Goal: Use online tool/utility: Utilize a website feature to perform a specific function

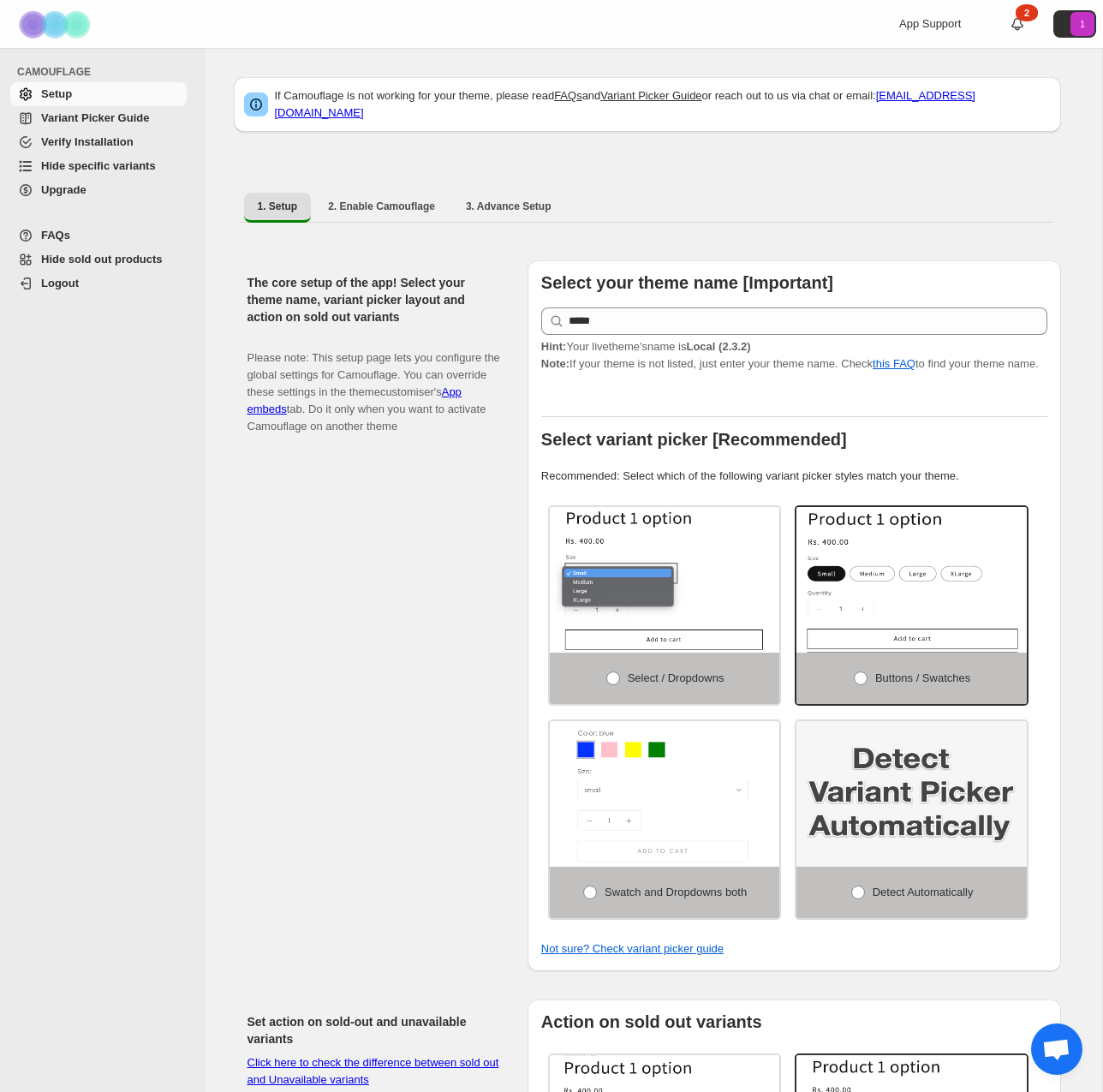
click at [155, 168] on span "Hide specific variants" at bounding box center [99, 165] width 115 height 13
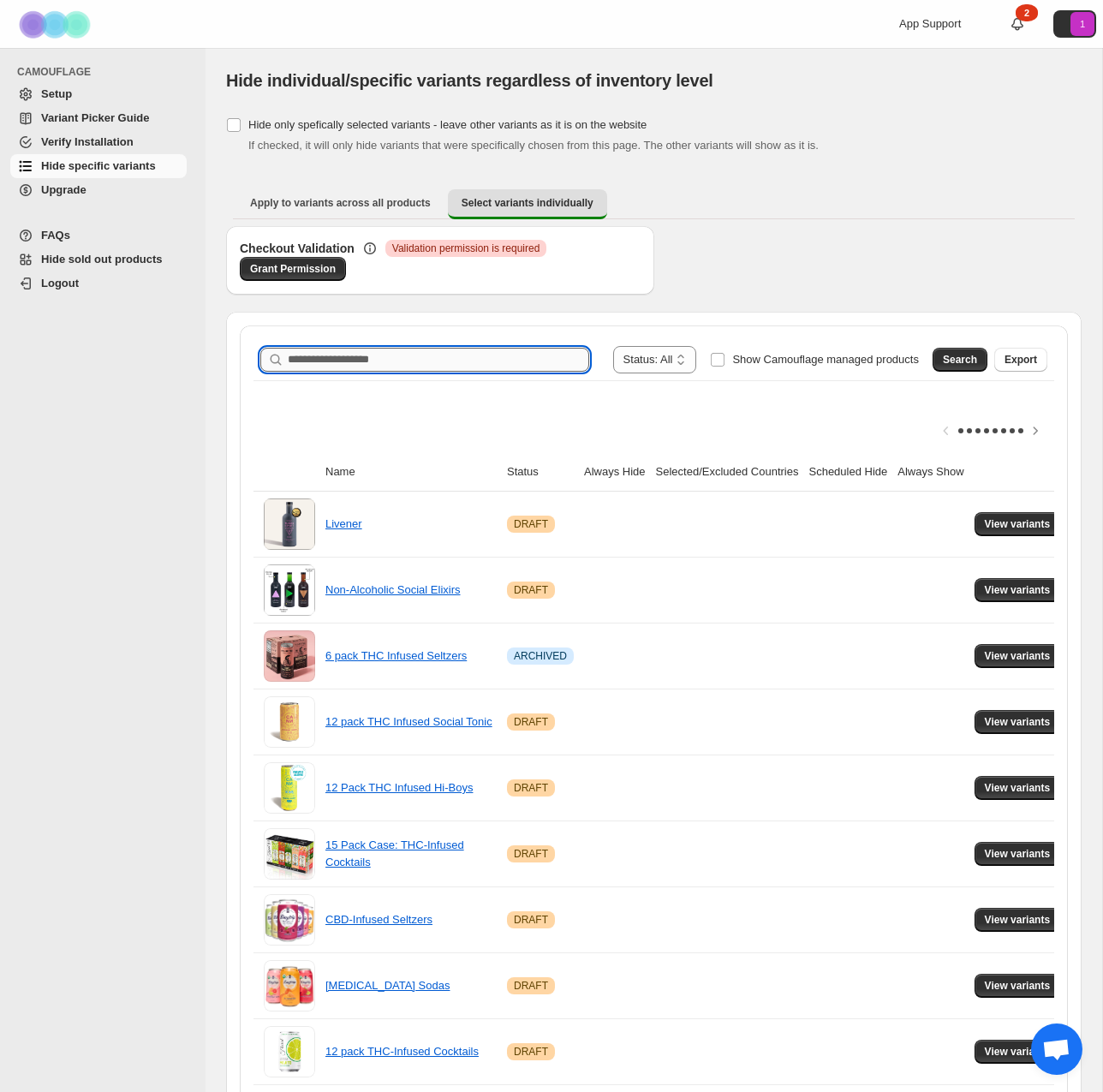
click at [476, 361] on input "Search product name" at bounding box center [438, 360] width 302 height 24
type input "**********"
click at [938, 356] on button "Search" at bounding box center [960, 360] width 55 height 24
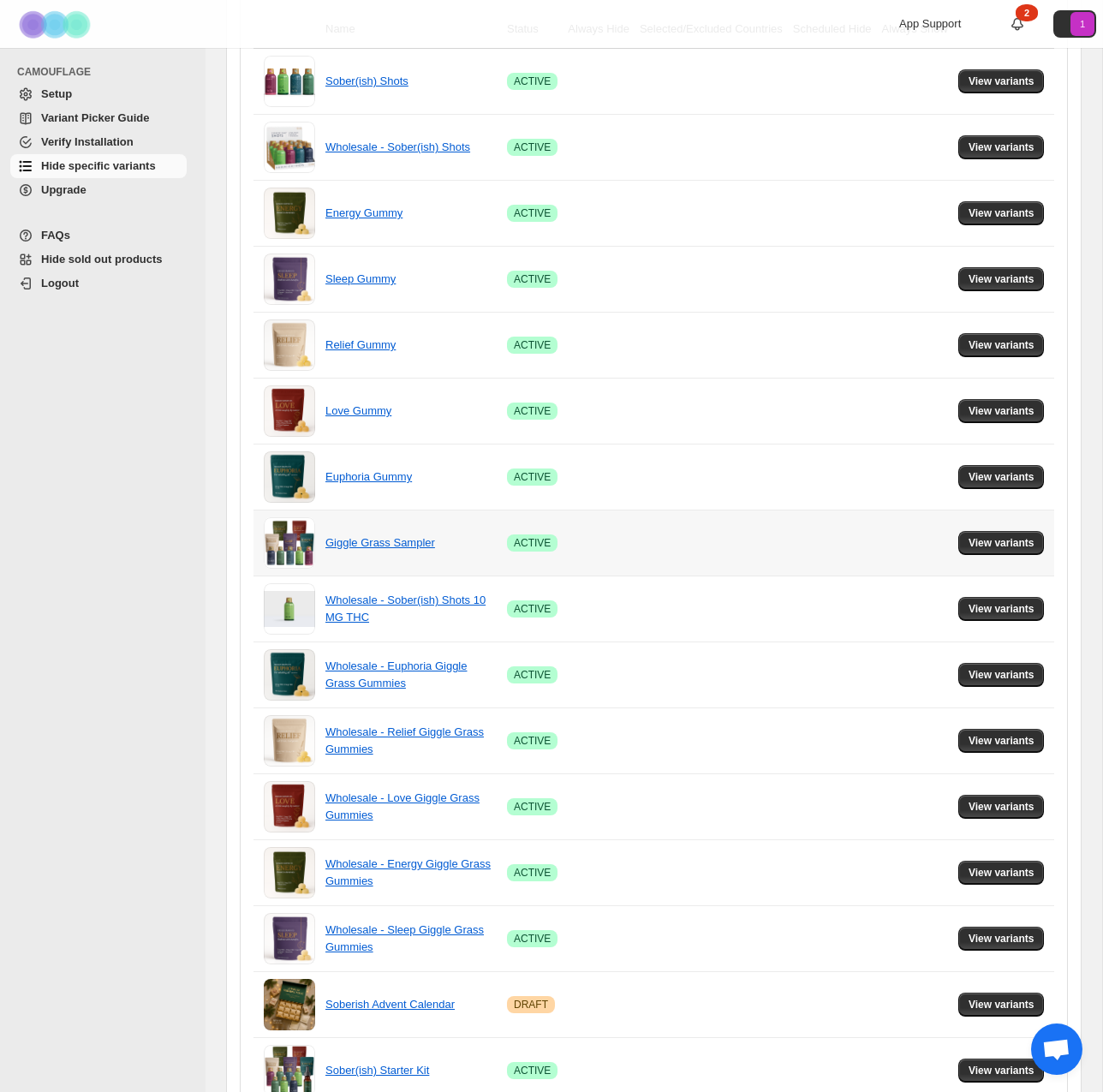
scroll to position [449, 0]
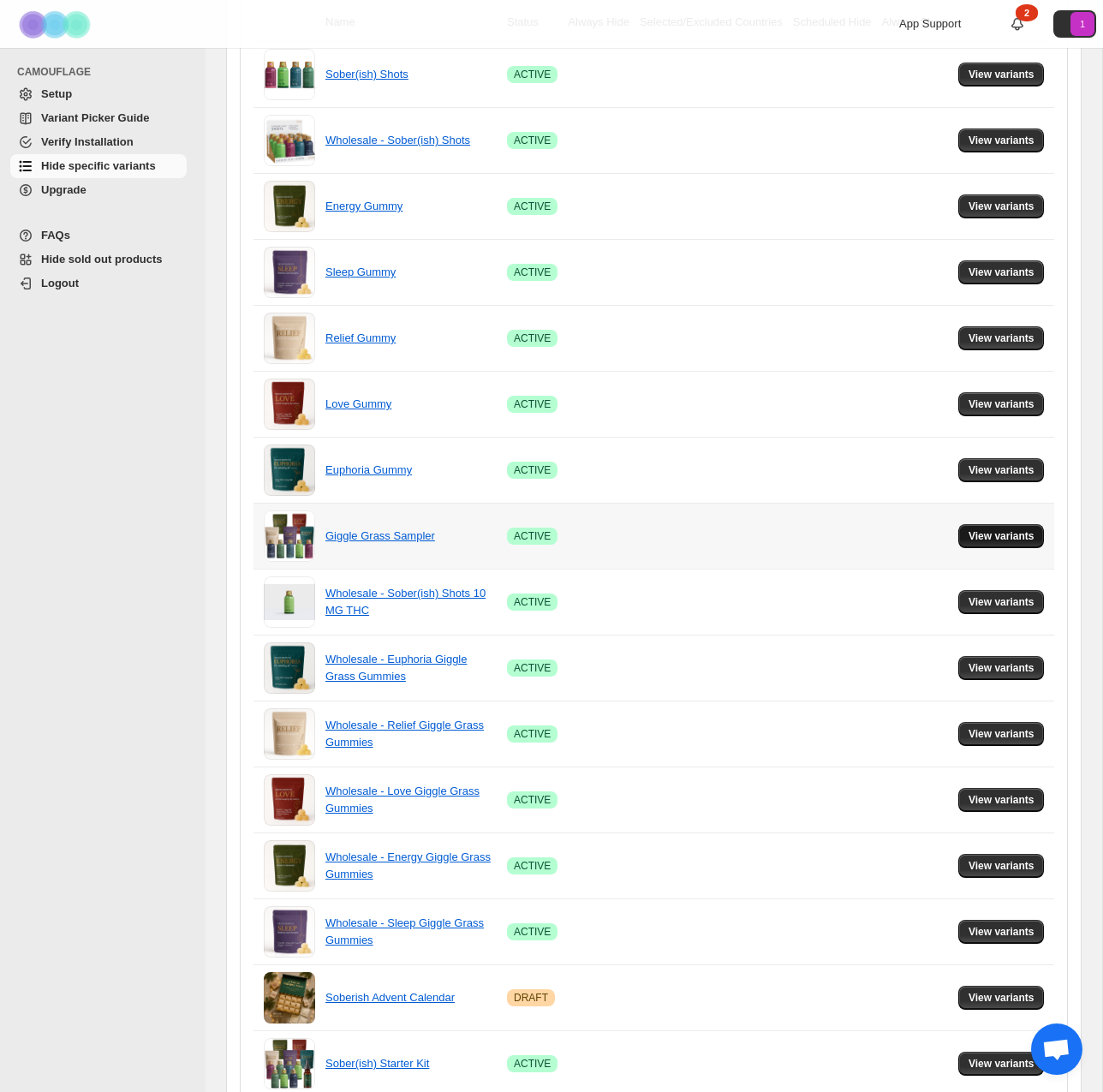
click at [1004, 538] on span "View variants" at bounding box center [1002, 536] width 66 height 14
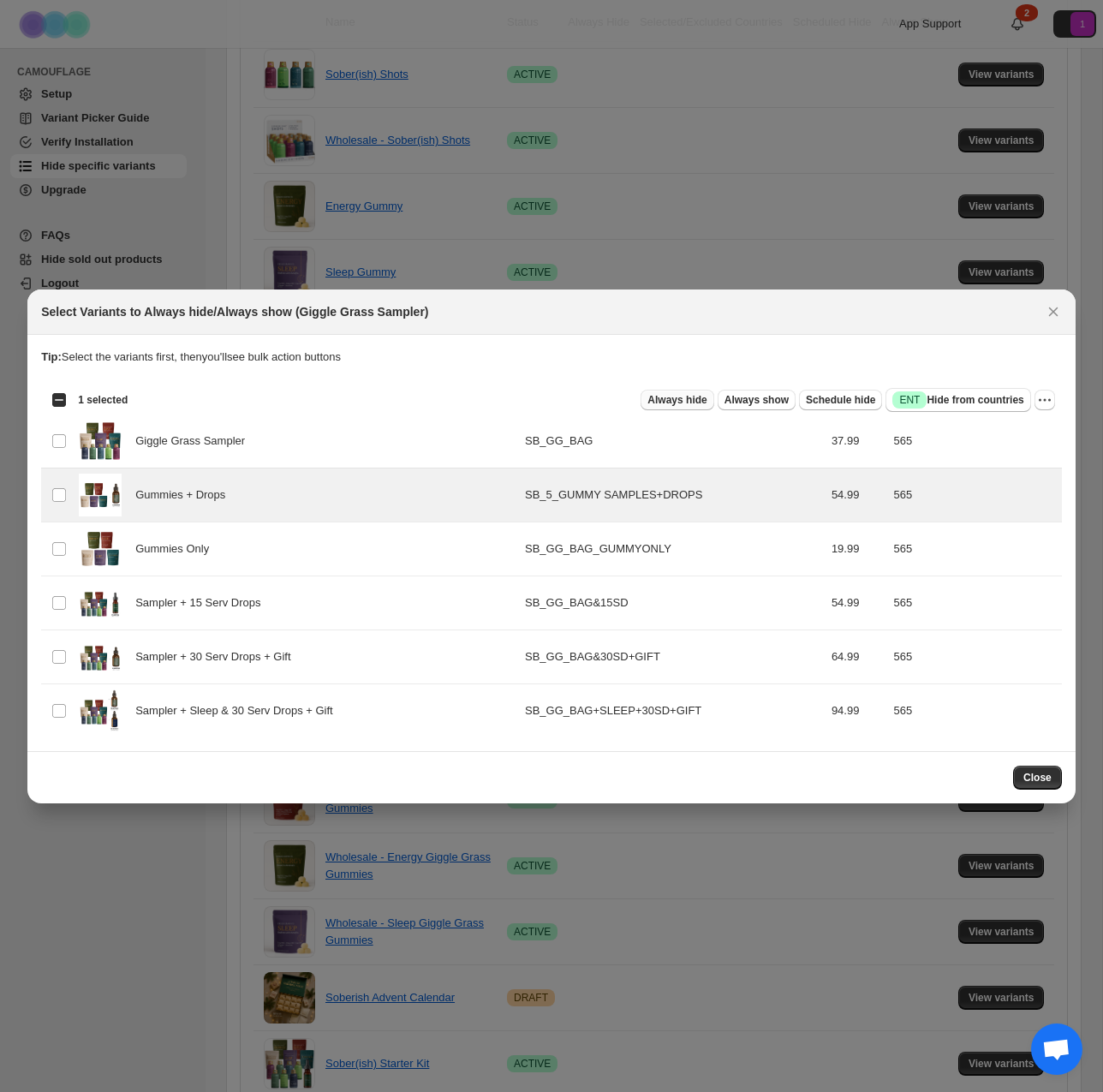
click at [686, 406] on span "Always hide" at bounding box center [677, 400] width 59 height 14
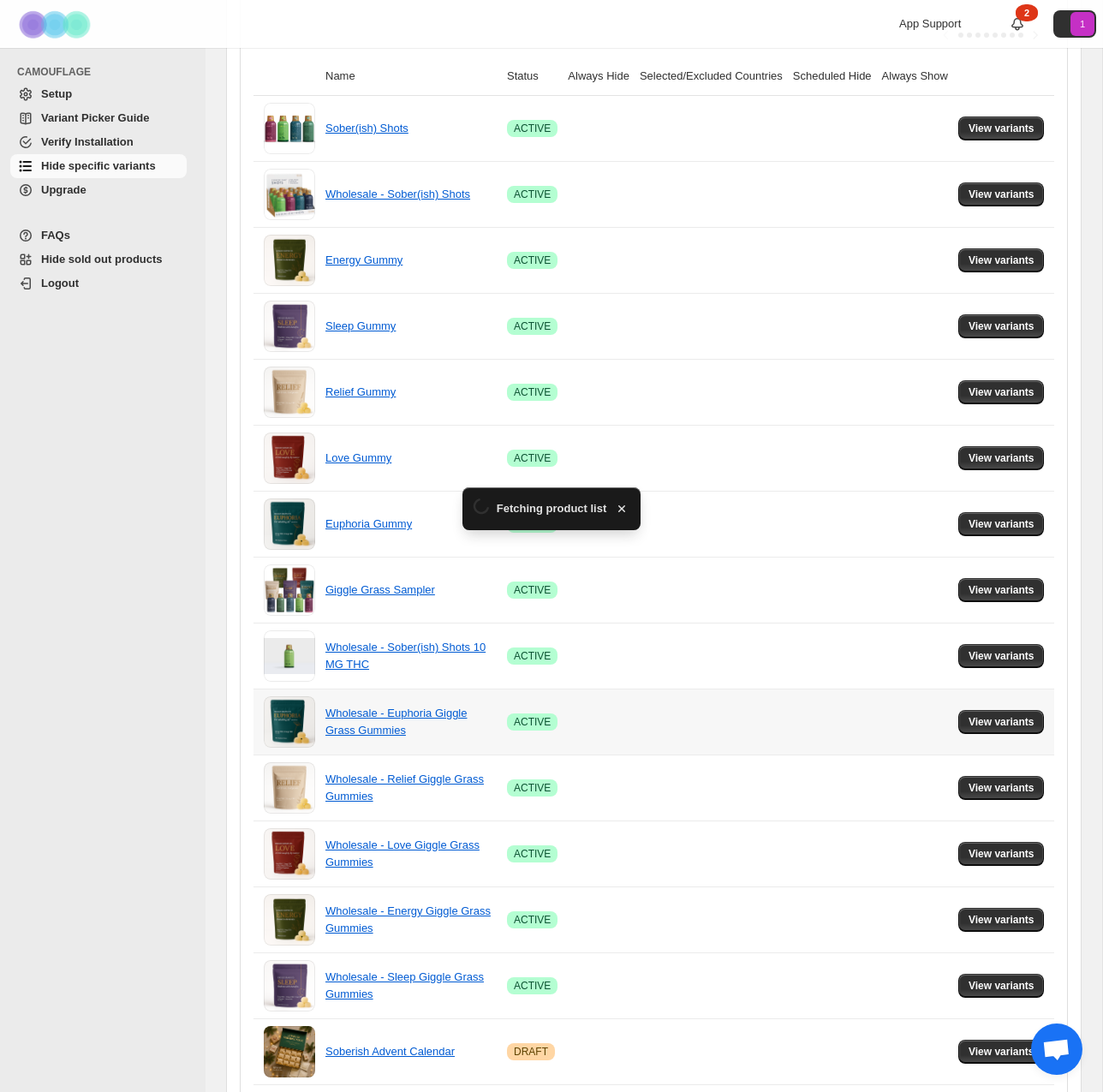
scroll to position [449, 0]
